Goal: Communication & Community: Answer question/provide support

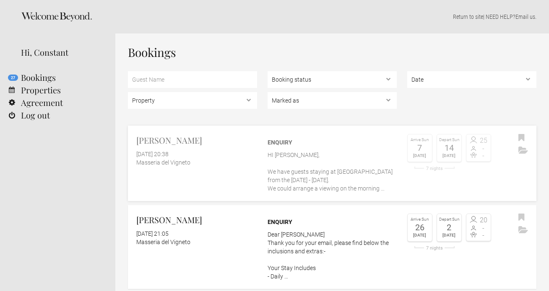
click at [195, 180] on link "Kaer Vanice 28 September 2025 at 20:38 Masseria del Vigneto Enquiry HI Kaer, We…" at bounding box center [332, 163] width 409 height 75
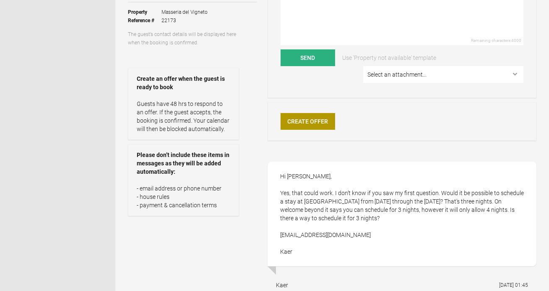
scroll to position [143, 0]
drag, startPoint x: 332, startPoint y: 238, endPoint x: 278, endPoint y: 237, distance: 54.1
click at [278, 237] on div "Hi [PERSON_NAME], Yes, that could work. I don’t know if you saw my first questi…" at bounding box center [402, 213] width 269 height 105
copy div "[EMAIL_ADDRESS][DOMAIN_NAME]"
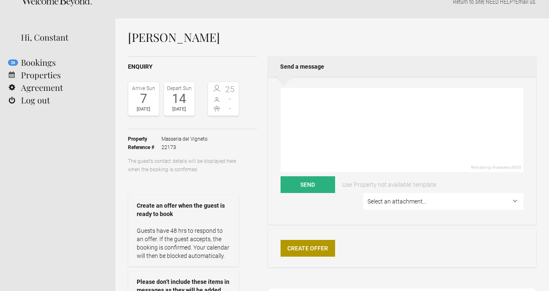
scroll to position [0, 0]
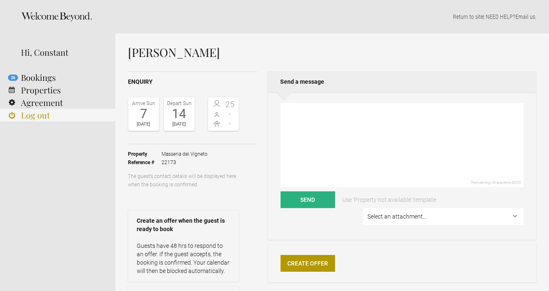
click at [32, 117] on link "Log out" at bounding box center [57, 115] width 115 height 13
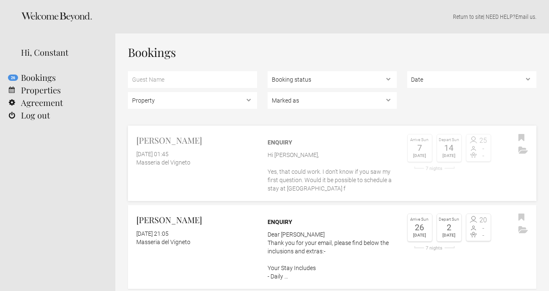
click at [339, 169] on p "Hi [PERSON_NAME], Yes, that could work. I don’t know if you saw my first questi…" at bounding box center [332, 172] width 129 height 42
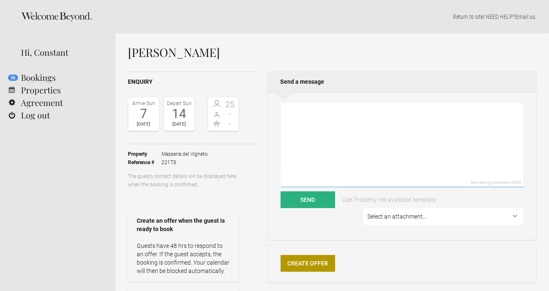
click at [312, 123] on textarea at bounding box center [402, 145] width 243 height 84
type textarea "H"
type textarea "G"
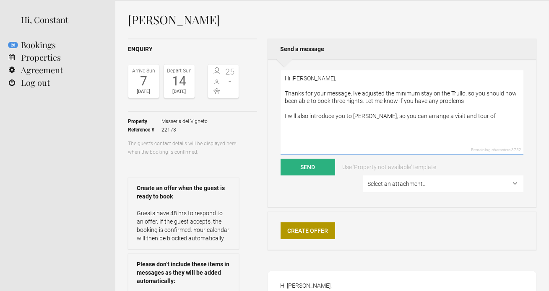
scroll to position [31, 0]
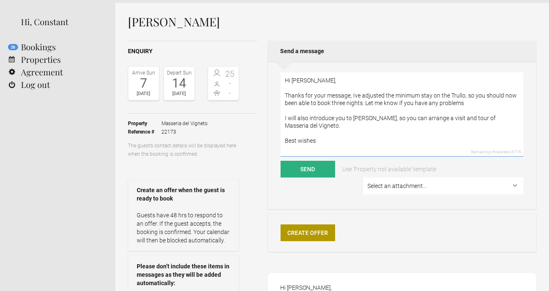
click at [377, 120] on textarea "Hi Kaer, Thanks for your message, Ive adjusted the minimum stay on the Trullo, …" at bounding box center [402, 115] width 243 height 84
click at [367, 135] on textarea "Hi Kaer, Thanks for your message, Ive adjusted the minimum stay on the Trullo, …" at bounding box center [402, 115] width 243 height 84
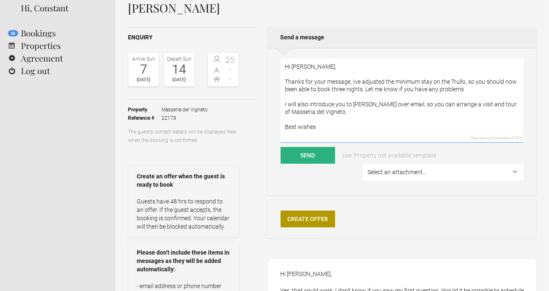
scroll to position [45, 0]
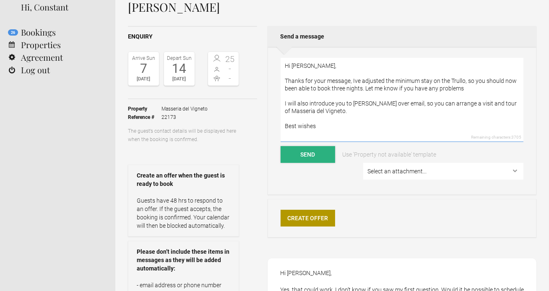
type textarea "Hi Kaer, Thanks for your message, Ive adjusted the minimum stay on the Trullo, …"
click at [312, 153] on button "Send" at bounding box center [308, 154] width 55 height 17
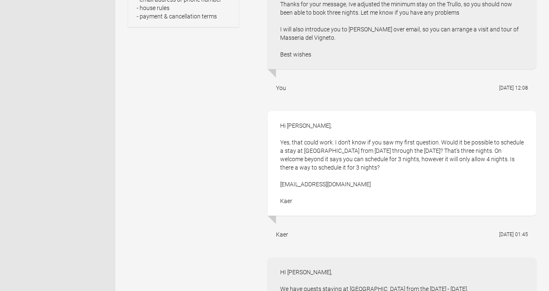
scroll to position [333, 0]
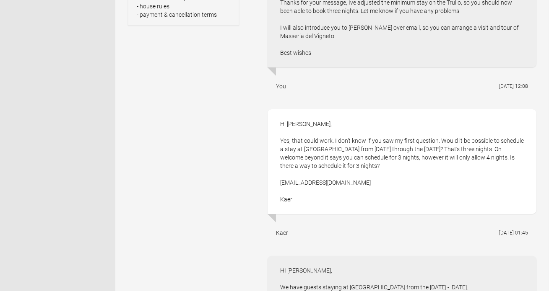
click at [388, 179] on div "Hi Vicky, Yes, that could work. I don’t know if you saw my first question. Woul…" at bounding box center [402, 161] width 269 height 105
drag, startPoint x: 330, startPoint y: 182, endPoint x: 278, endPoint y: 183, distance: 51.2
click at [278, 183] on div "Hi Vicky, Yes, that could work. I don’t know if you saw my first question. Woul…" at bounding box center [402, 161] width 269 height 105
copy div "kvanice@gmail.com"
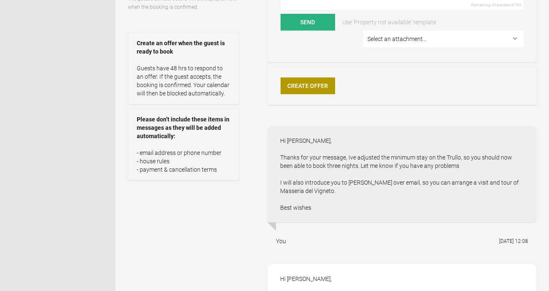
scroll to position [0, 0]
